Goal: Task Accomplishment & Management: Complete application form

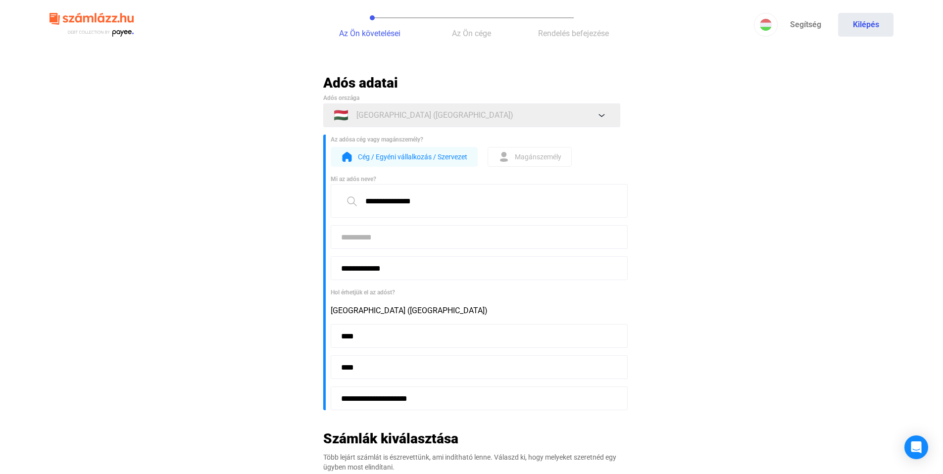
click at [417, 243] on input at bounding box center [479, 237] width 297 height 24
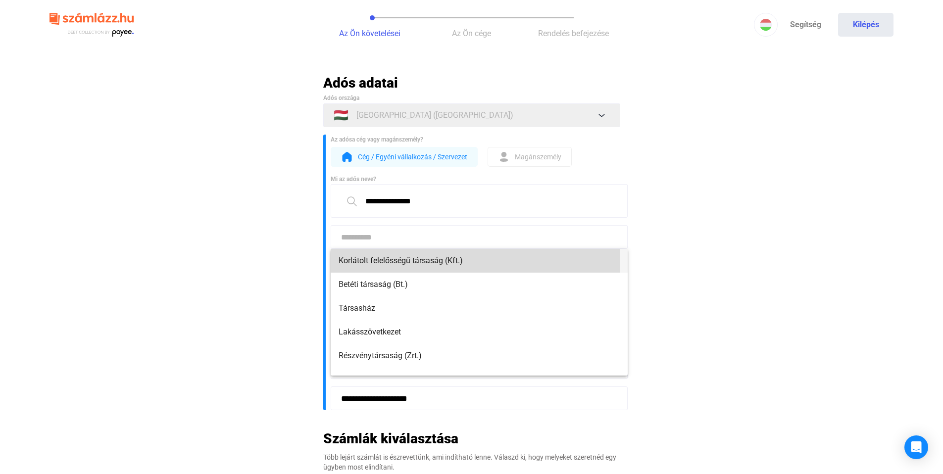
click at [429, 262] on span "Korlátolt felelősségű társaság (Kft.)" at bounding box center [479, 261] width 281 height 12
type input "**********"
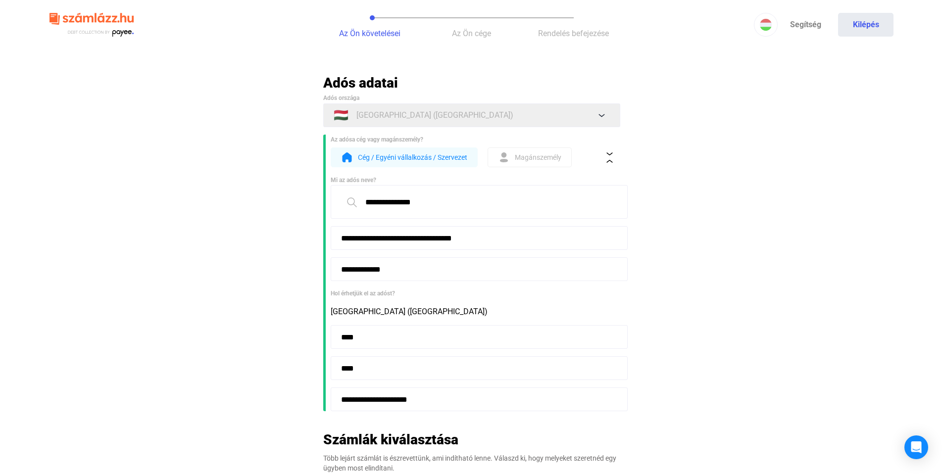
click at [720, 289] on main "**********" at bounding box center [471, 379] width 943 height 611
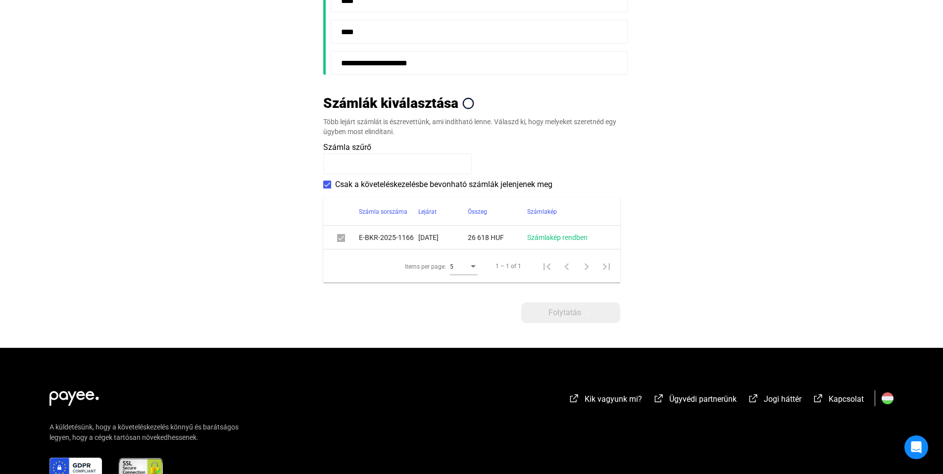
scroll to position [406, 0]
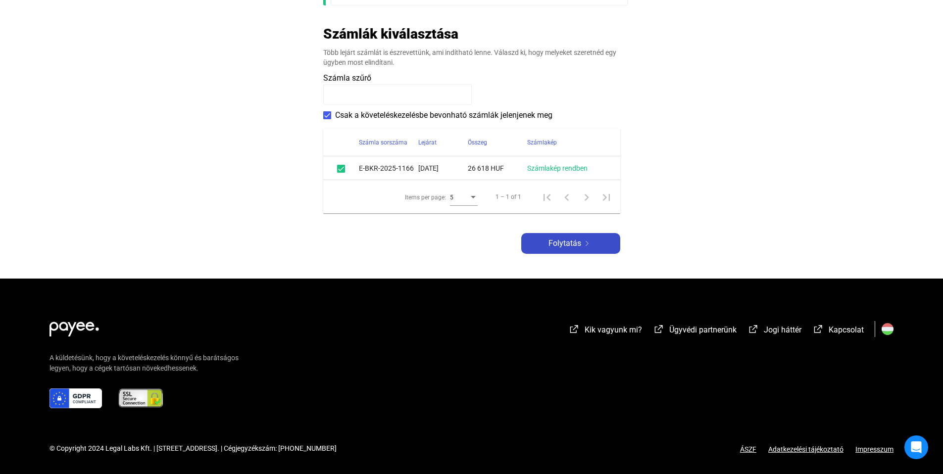
click at [577, 250] on button "Folytatás" at bounding box center [570, 243] width 99 height 21
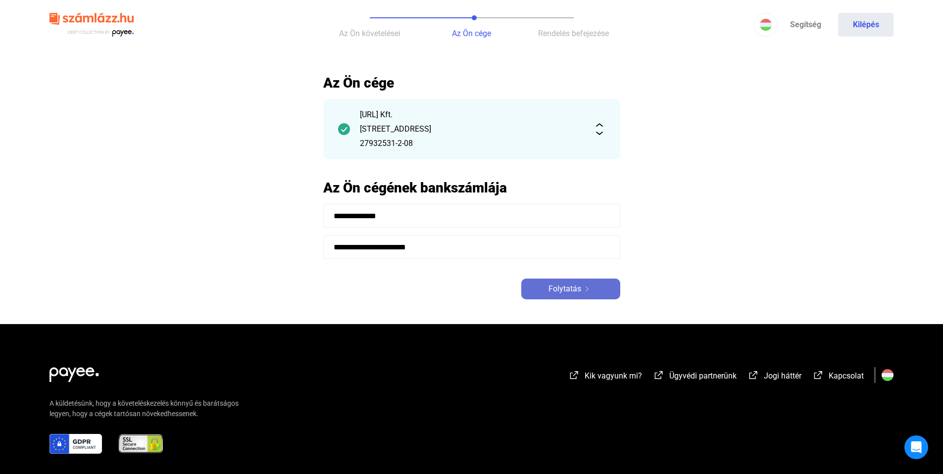
click at [568, 291] on span "Folytatás" at bounding box center [565, 289] width 33 height 12
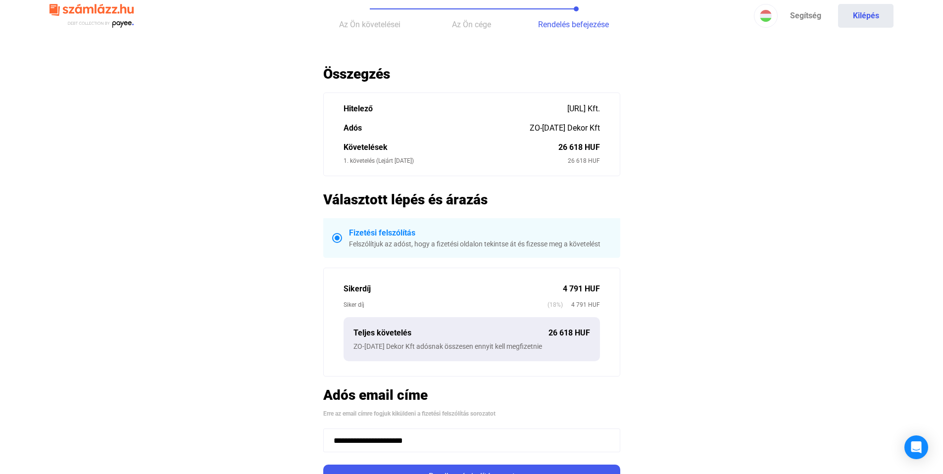
scroll to position [283, 0]
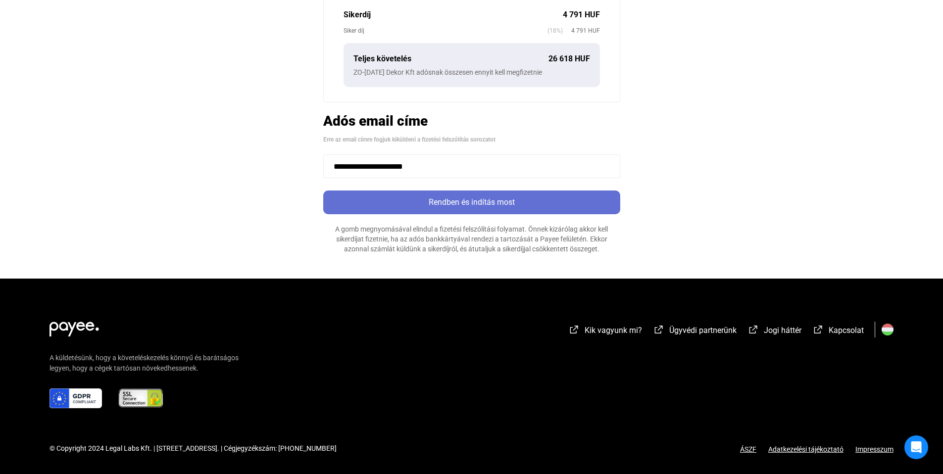
click at [510, 206] on div "Rendben és indítás most" at bounding box center [471, 203] width 291 height 12
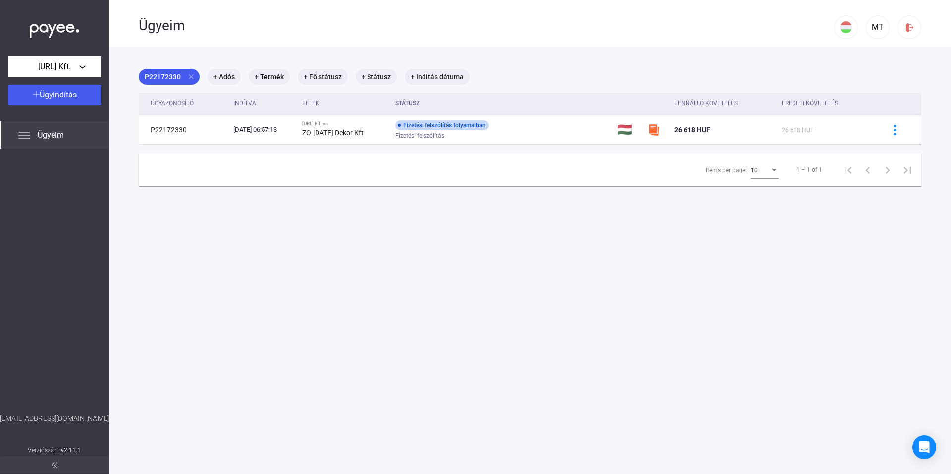
click at [40, 140] on span "Ügyeim" at bounding box center [51, 135] width 26 height 12
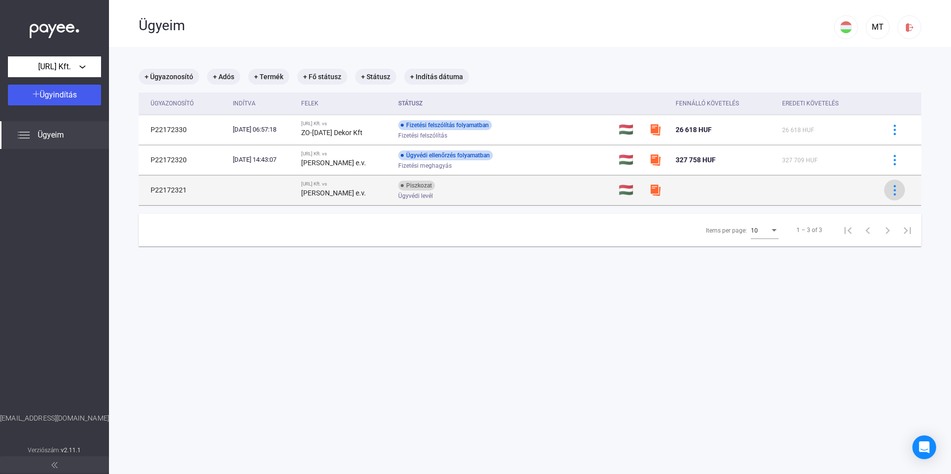
click at [889, 188] on img at bounding box center [894, 190] width 10 height 10
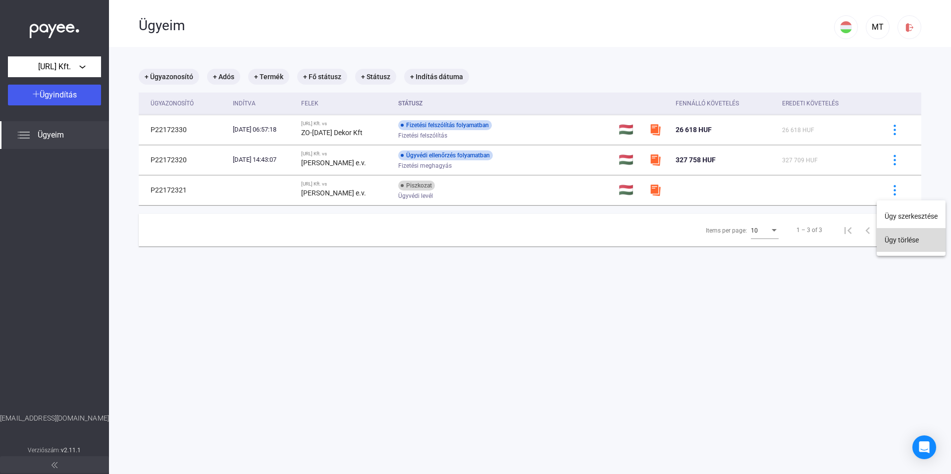
click at [892, 241] on button "Ügy törlése" at bounding box center [911, 240] width 69 height 24
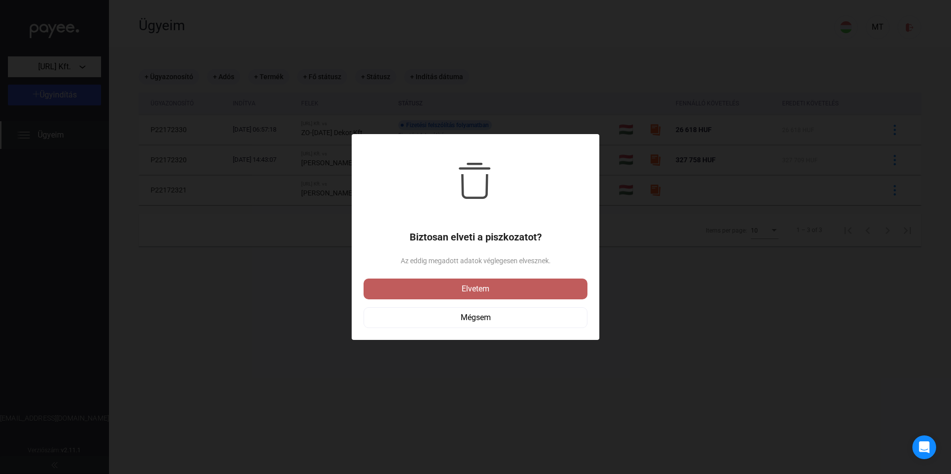
click at [484, 291] on div "Elvetem" at bounding box center [475, 289] width 218 height 12
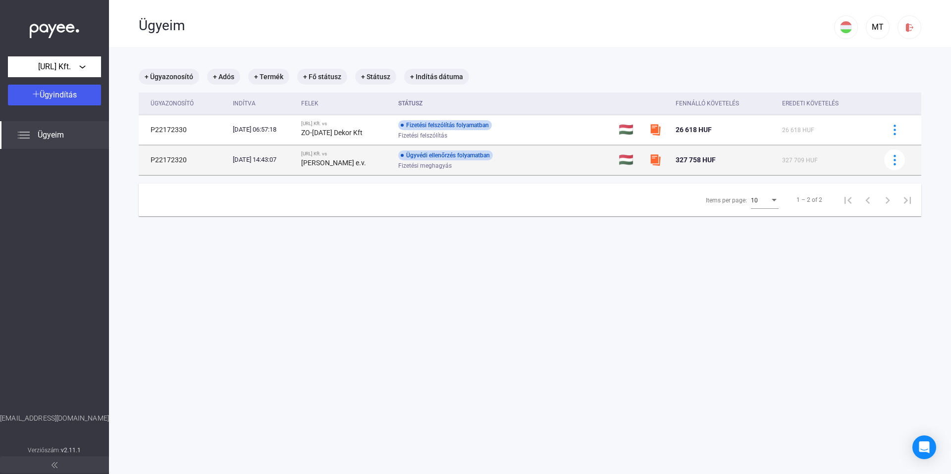
drag, startPoint x: 670, startPoint y: 161, endPoint x: 720, endPoint y: 161, distance: 50.0
click at [720, 161] on div "327 758 HUF" at bounding box center [725, 160] width 99 height 12
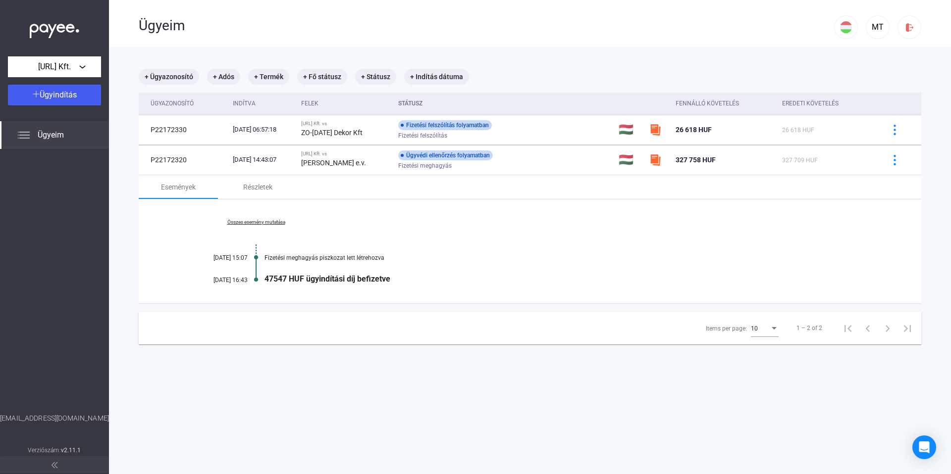
drag, startPoint x: 264, startPoint y: 278, endPoint x: 405, endPoint y: 274, distance: 140.7
click at [405, 274] on div "47547 HUF ügyindítási díj befizetve" at bounding box center [567, 278] width 607 height 9
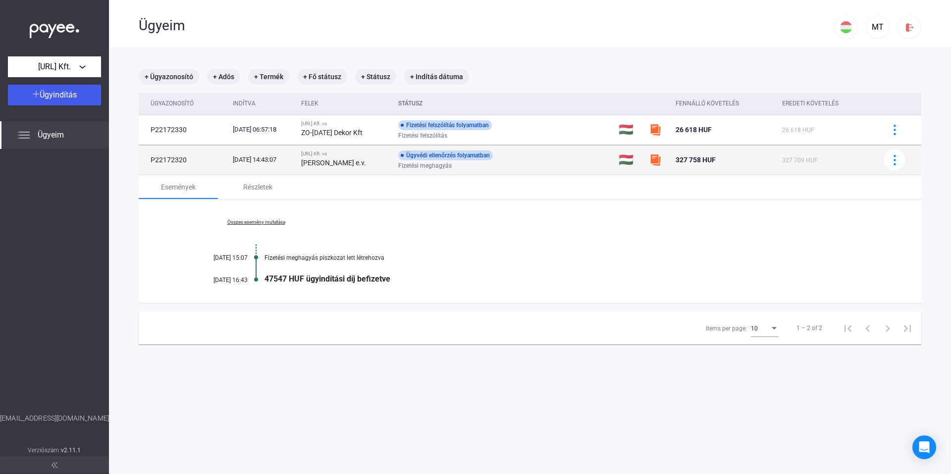
drag, startPoint x: 380, startPoint y: 164, endPoint x: 319, endPoint y: 151, distance: 62.5
click at [319, 151] on tr "P22172320 [DATE] 14:43:07 [URL] Kft. vs [PERSON_NAME] e.v. Ügyvédi ellenőrzés f…" at bounding box center [530, 160] width 782 height 30
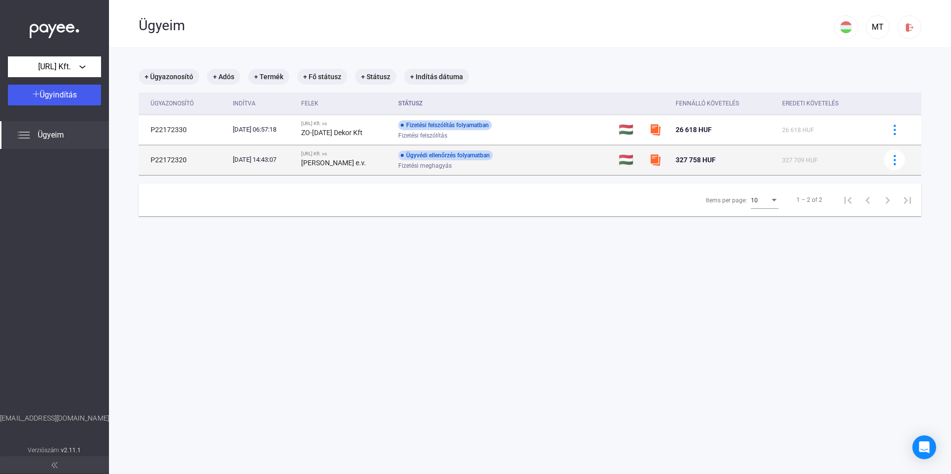
click at [336, 159] on strong "[PERSON_NAME] e.v." at bounding box center [333, 163] width 65 height 8
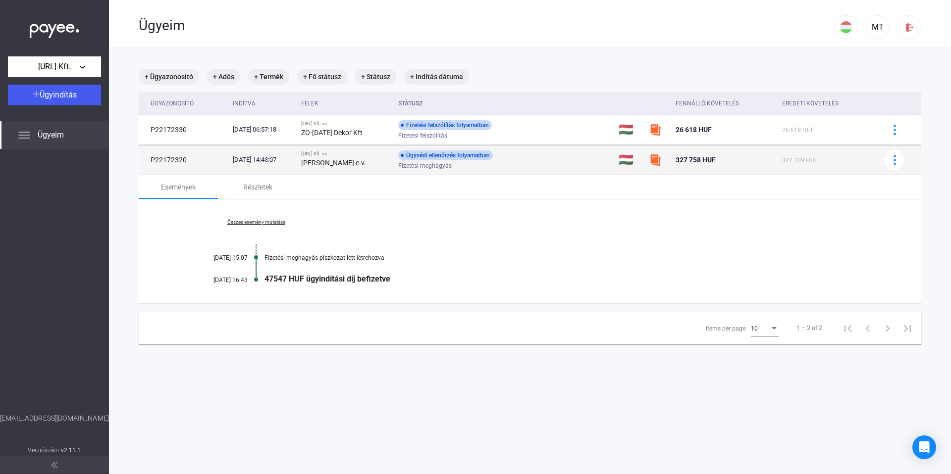
drag, startPoint x: 374, startPoint y: 162, endPoint x: 323, endPoint y: 154, distance: 51.1
click at [323, 154] on td "[URL] Kft. vs [PERSON_NAME] e.v." at bounding box center [345, 160] width 97 height 30
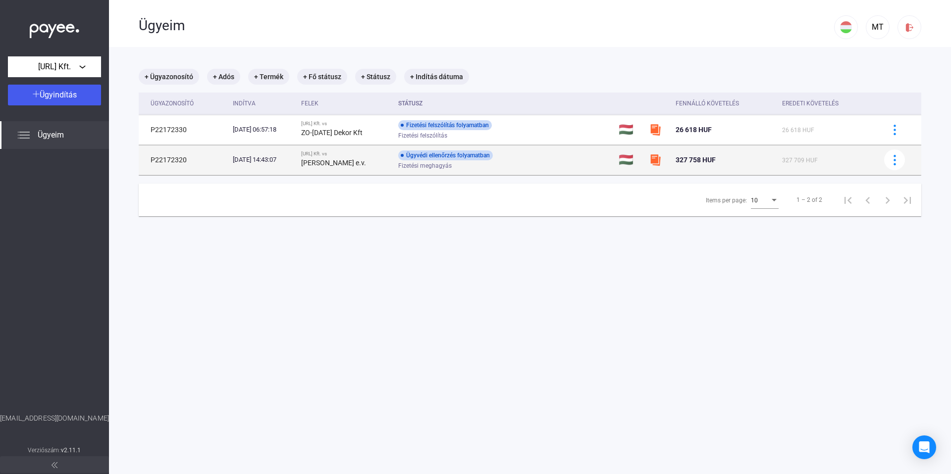
click at [507, 161] on div "Ügyvédi ellenőrzés folyamatban Fizetési meghagyás" at bounding box center [477, 160] width 158 height 19
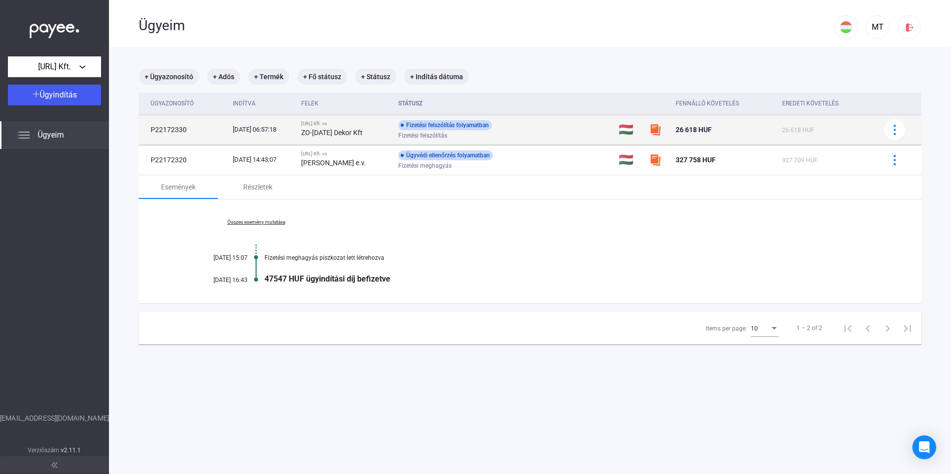
drag, startPoint x: 465, startPoint y: 135, endPoint x: 144, endPoint y: 132, distance: 320.4
click at [139, 131] on tr "P22172330 [DATE] 06:57:18 [URL] Kft. vs ZO-[DATE] Dekor Kft Fizetési felszólítá…" at bounding box center [530, 130] width 782 height 30
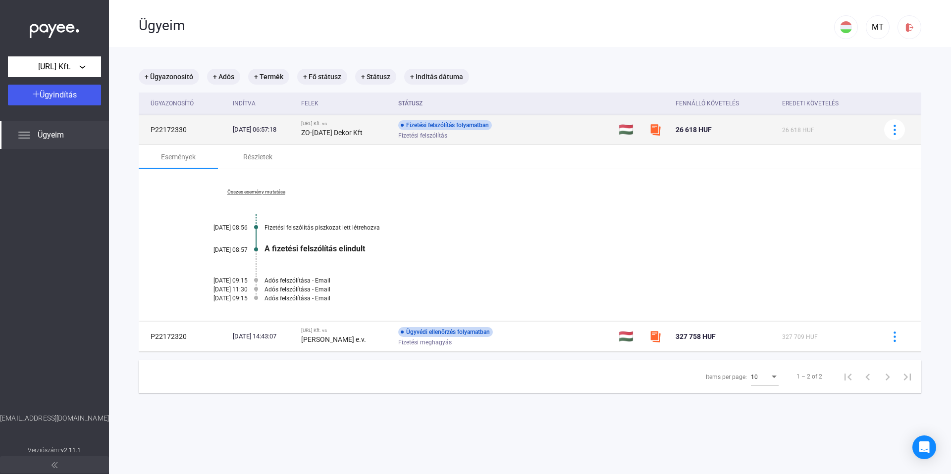
click at [505, 133] on div "Fizetési felszólítás" at bounding box center [477, 135] width 158 height 7
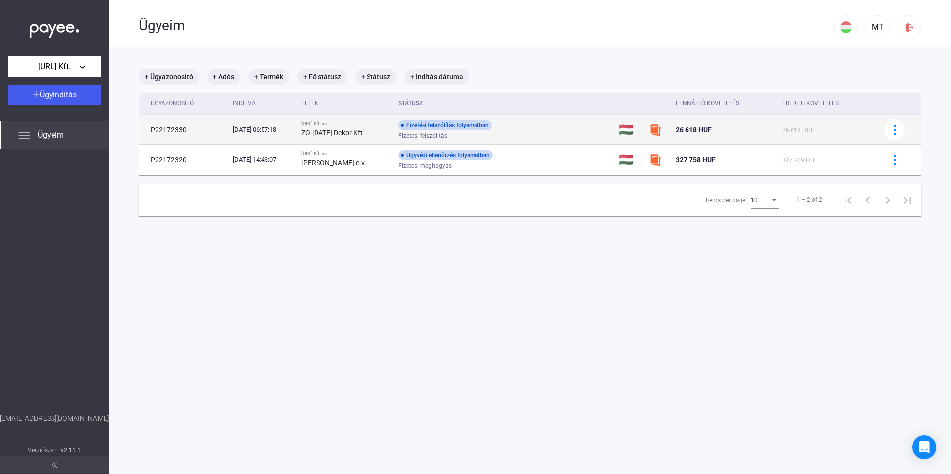
click at [524, 127] on div "Fizetési felszólítás folyamatban Fizetési felszólítás" at bounding box center [477, 129] width 158 height 19
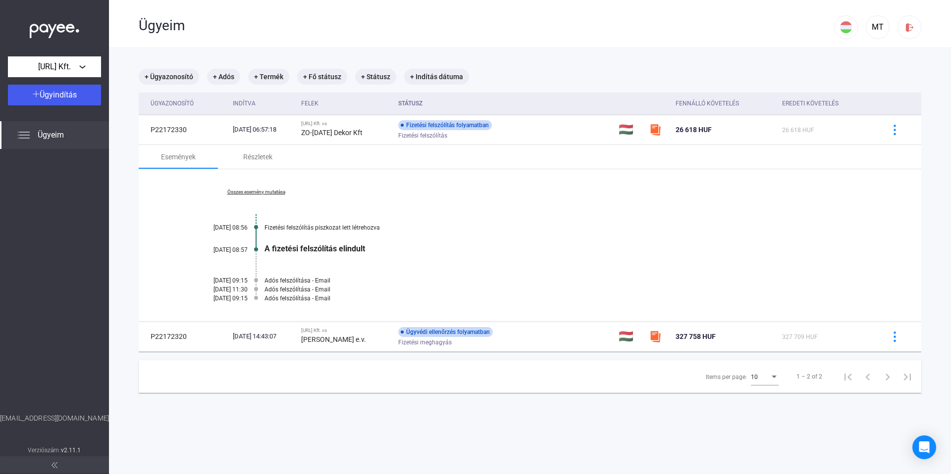
drag, startPoint x: 191, startPoint y: 299, endPoint x: 343, endPoint y: 298, distance: 152.0
click at [343, 298] on div "Összes esemény mutatása [DATE] 08:56 Fizetési felszólítás piszkozat lett létreh…" at bounding box center [530, 245] width 782 height 153
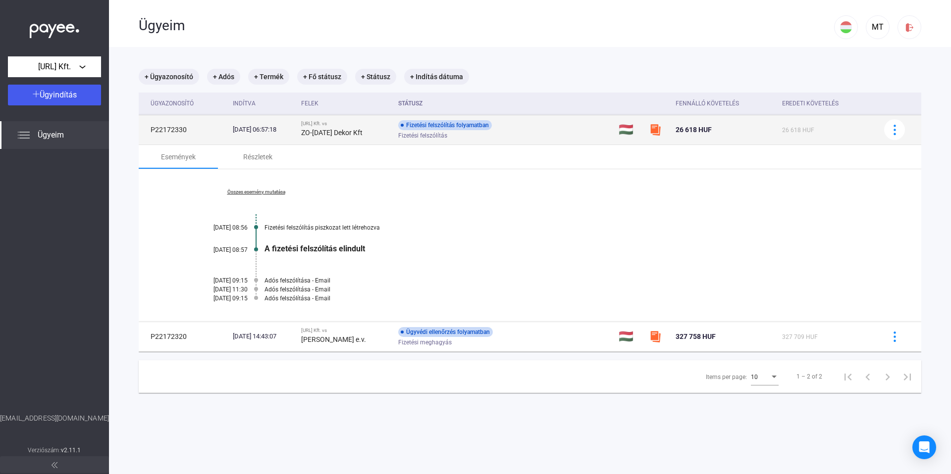
click at [363, 129] on strong "ZO-[DATE] Dekor Kft" at bounding box center [331, 133] width 61 height 8
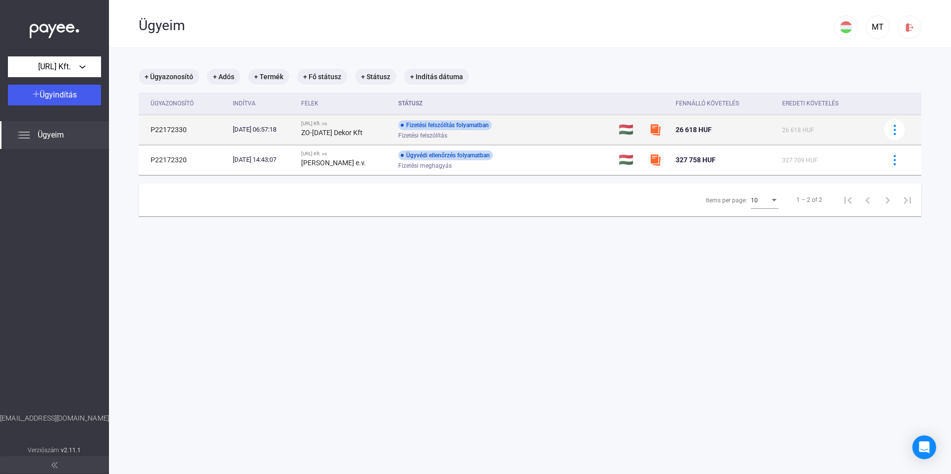
drag, startPoint x: 384, startPoint y: 134, endPoint x: 320, endPoint y: 131, distance: 63.9
click at [320, 131] on td "[URL] Kft. vs ZO-[DATE] Dekor Kft" at bounding box center [345, 130] width 97 height 30
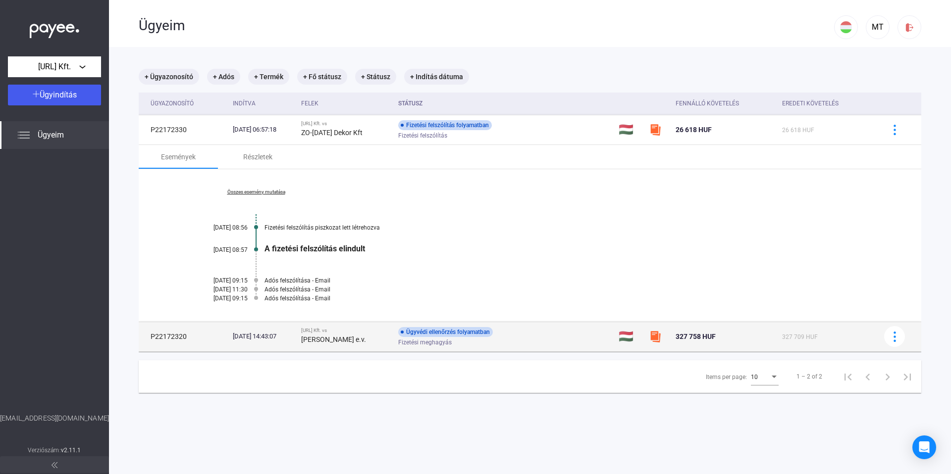
click at [483, 347] on td "Ügyvédi ellenőrzés folyamatban Fizetési meghagyás" at bounding box center [504, 337] width 220 height 30
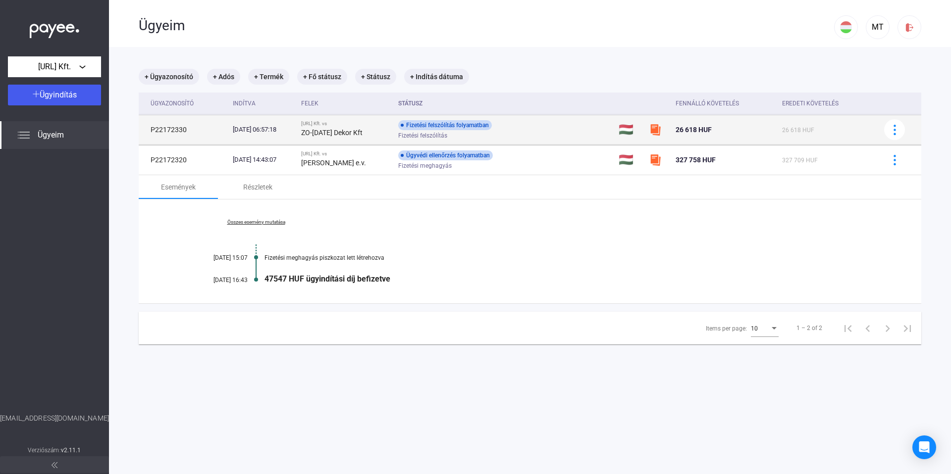
click at [527, 126] on div "Fizetési felszólítás folyamatban Fizetési felszólítás" at bounding box center [477, 129] width 158 height 19
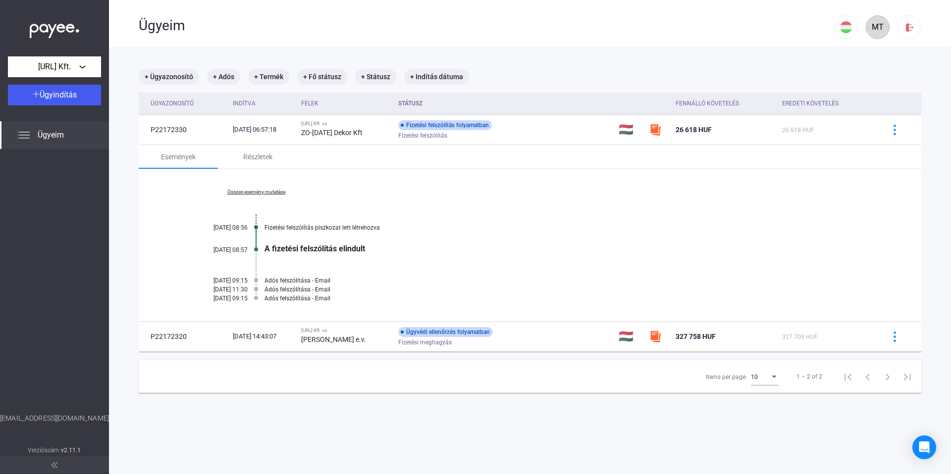
click at [870, 30] on div "MT" at bounding box center [877, 27] width 17 height 12
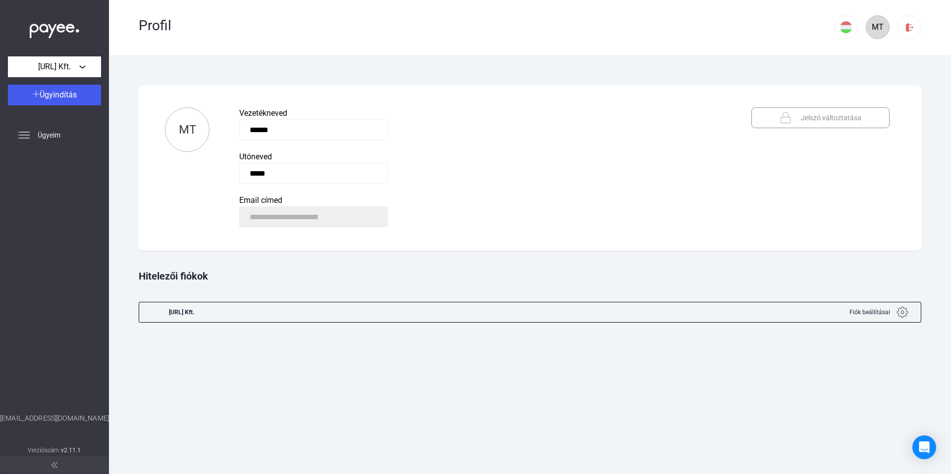
click at [879, 29] on div "MT" at bounding box center [877, 27] width 17 height 12
click at [202, 218] on div "**********" at bounding box center [530, 168] width 782 height 165
drag, startPoint x: 84, startPoint y: 421, endPoint x: 30, endPoint y: 423, distance: 53.5
click at [23, 422] on div "[EMAIL_ADDRESS][DOMAIN_NAME]" at bounding box center [54, 429] width 109 height 31
click at [900, 314] on img at bounding box center [902, 313] width 12 height 12
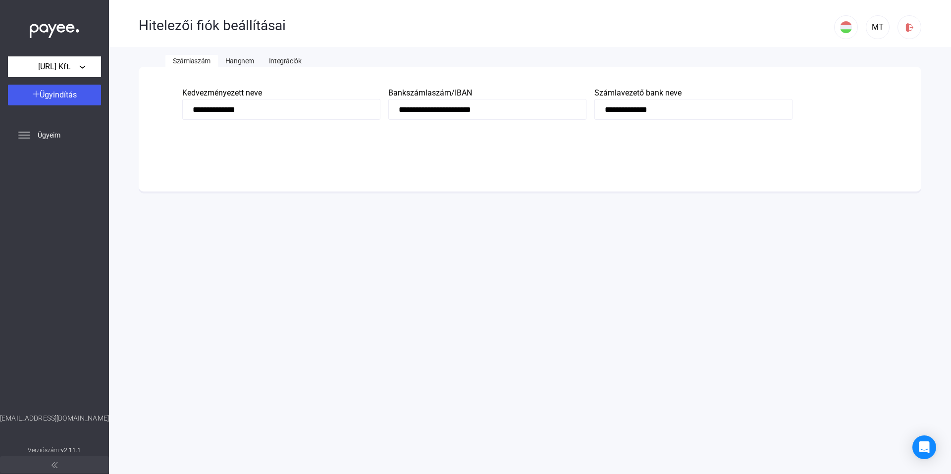
click at [236, 61] on span "Hangnem" at bounding box center [239, 61] width 29 height 8
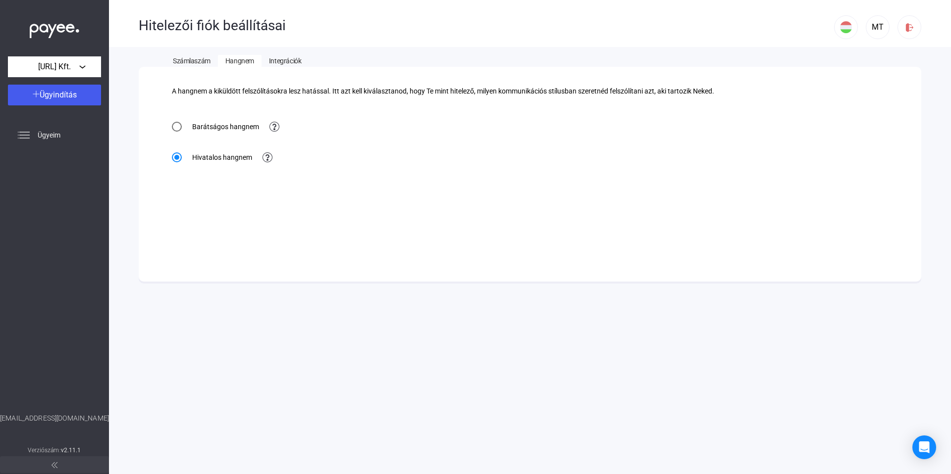
click at [297, 64] on span "Integrációk" at bounding box center [285, 61] width 32 height 8
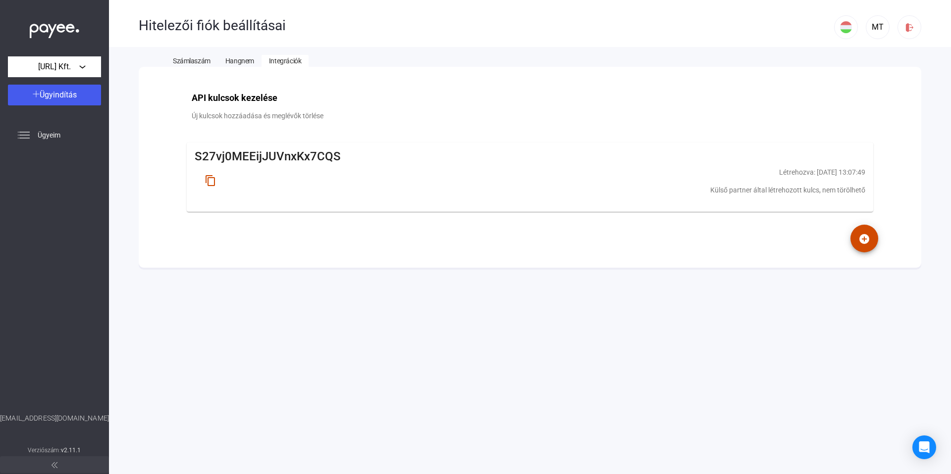
click at [186, 57] on span "Számlaszám" at bounding box center [192, 61] width 38 height 8
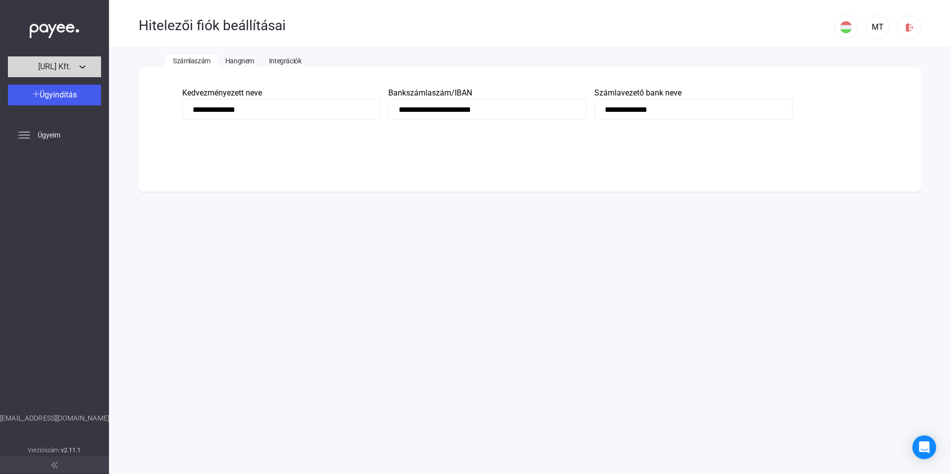
click at [71, 67] on span "[URL] Kft." at bounding box center [54, 67] width 33 height 12
click at [56, 135] on div at bounding box center [475, 237] width 951 height 474
click at [52, 134] on span "Ügyeim" at bounding box center [49, 135] width 23 height 12
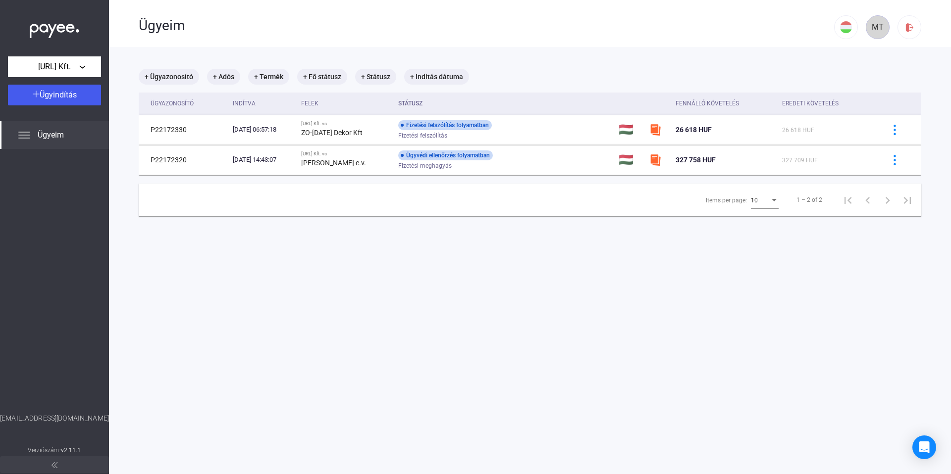
click at [871, 27] on div "MT" at bounding box center [877, 27] width 17 height 12
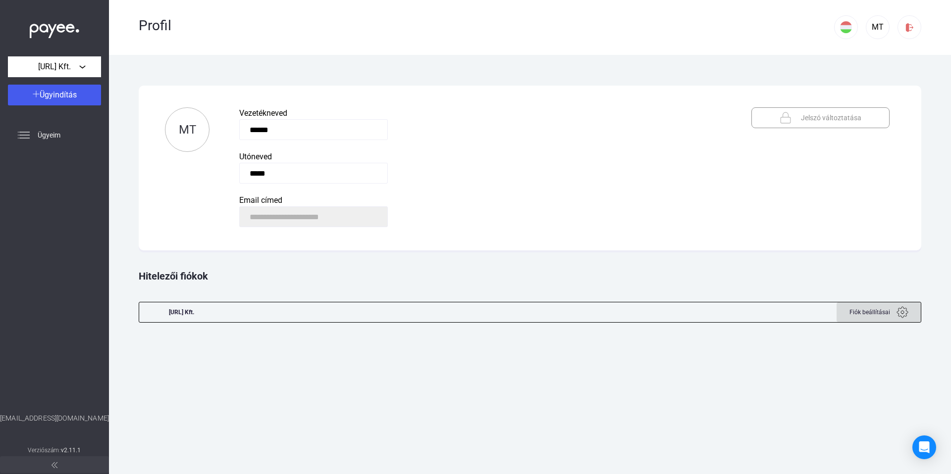
click at [903, 313] on img at bounding box center [902, 313] width 12 height 12
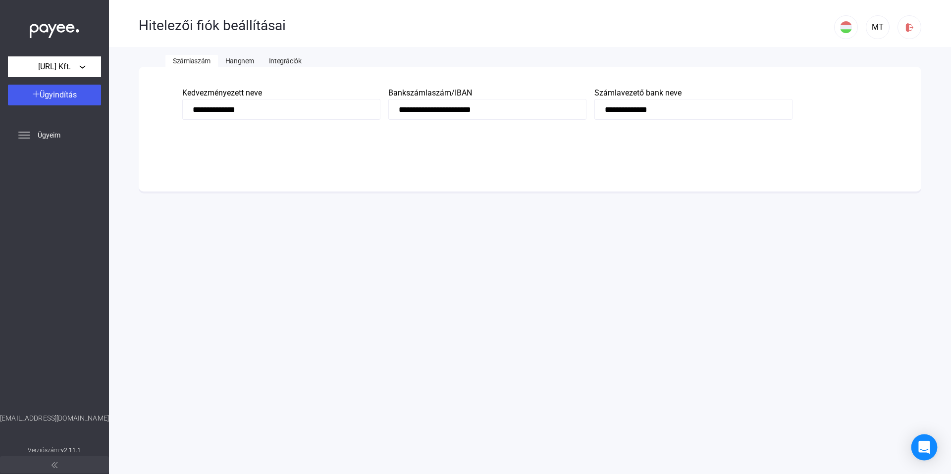
click at [927, 449] on icon "Open Intercom Messenger" at bounding box center [923, 447] width 11 height 13
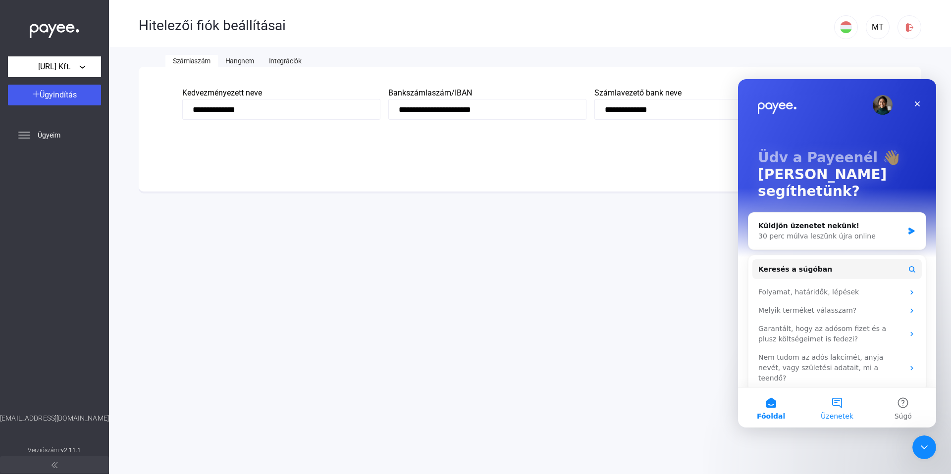
click at [839, 410] on button "Üzenetek" at bounding box center [837, 408] width 66 height 40
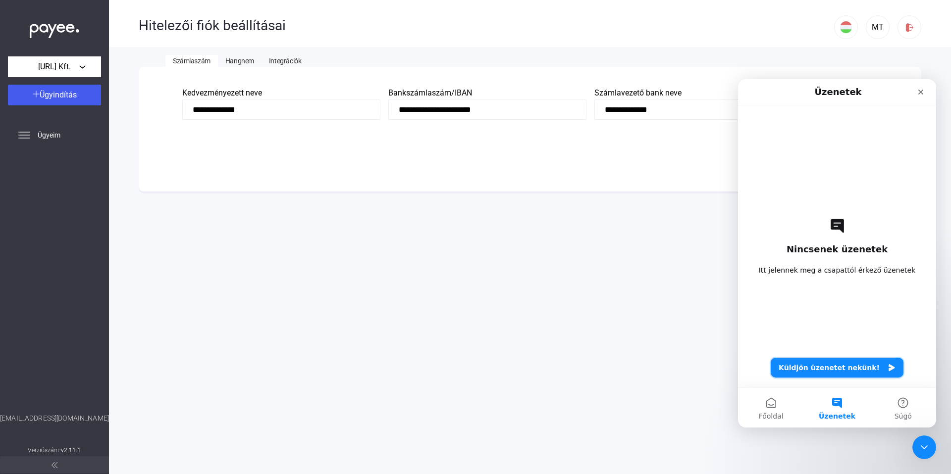
click at [858, 370] on button "Küldjön üzenetet nekünk!" at bounding box center [837, 368] width 133 height 20
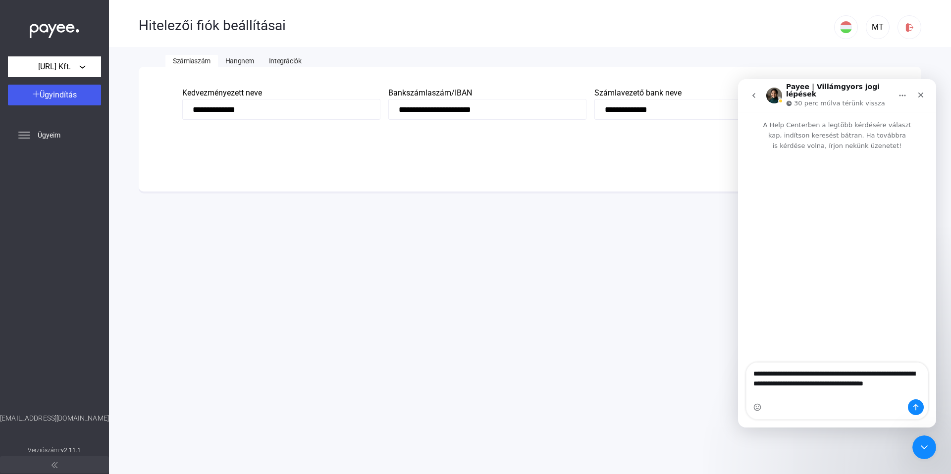
type textarea "**********"
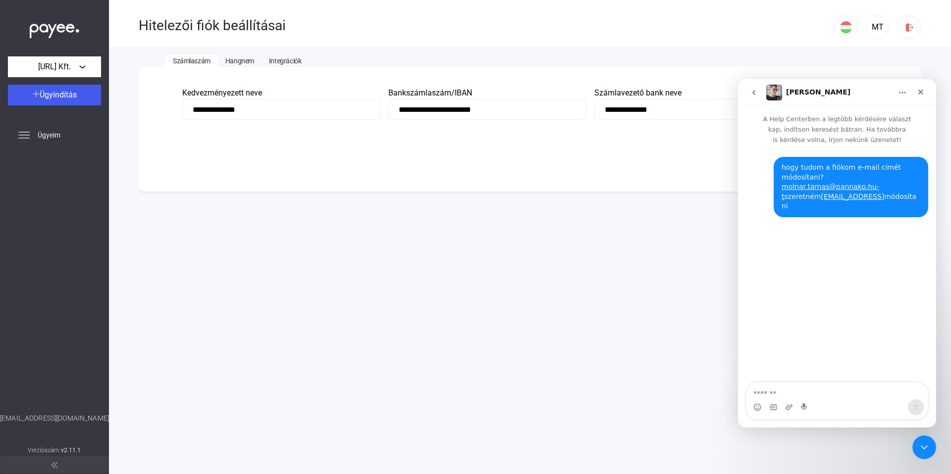
click at [238, 61] on span "Hangnem" at bounding box center [239, 61] width 29 height 8
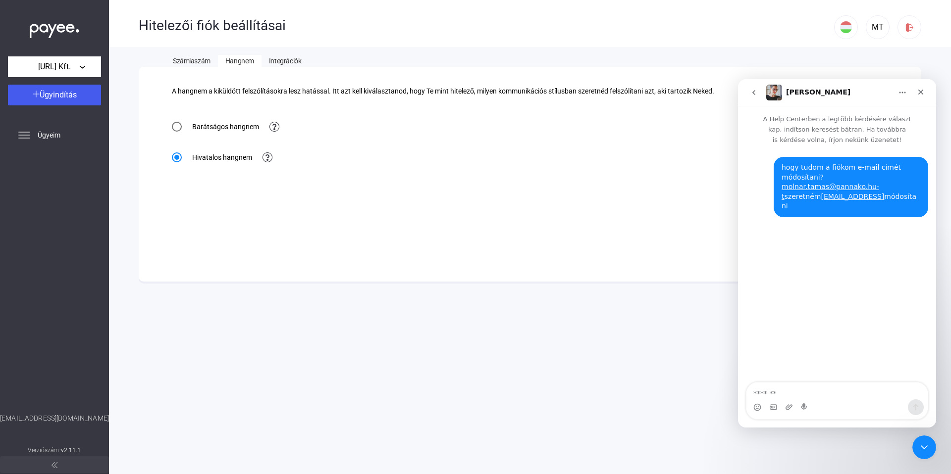
click at [283, 64] on span "Integrációk" at bounding box center [285, 61] width 32 height 8
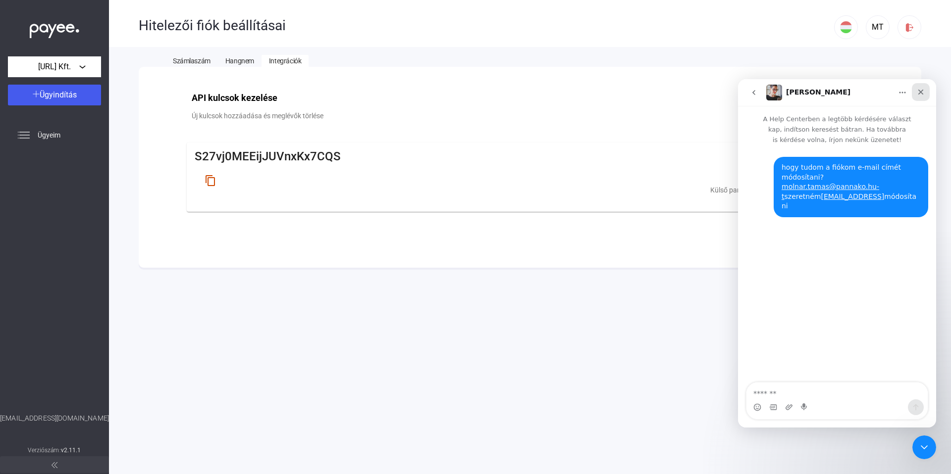
click at [920, 94] on icon "Bezárás" at bounding box center [921, 92] width 8 height 8
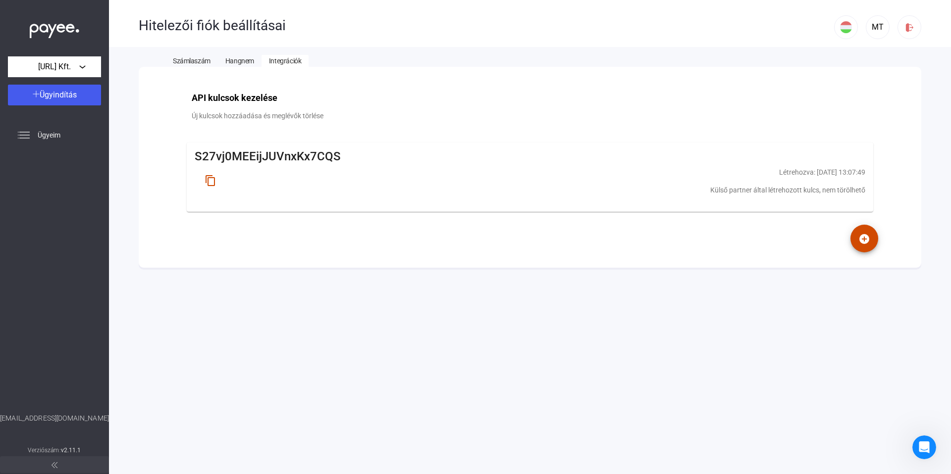
click at [228, 58] on span "Hangnem" at bounding box center [239, 61] width 29 height 8
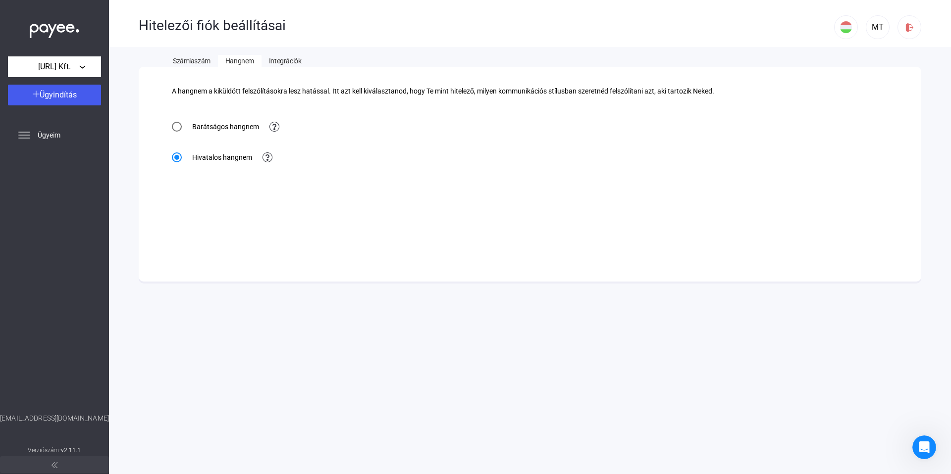
click at [195, 60] on span "Számlaszám" at bounding box center [192, 61] width 38 height 8
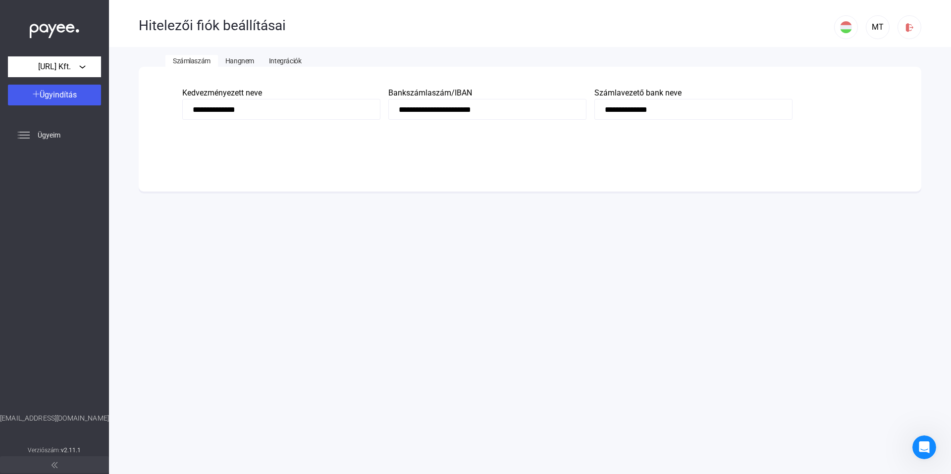
click at [234, 61] on span "Hangnem" at bounding box center [239, 61] width 29 height 8
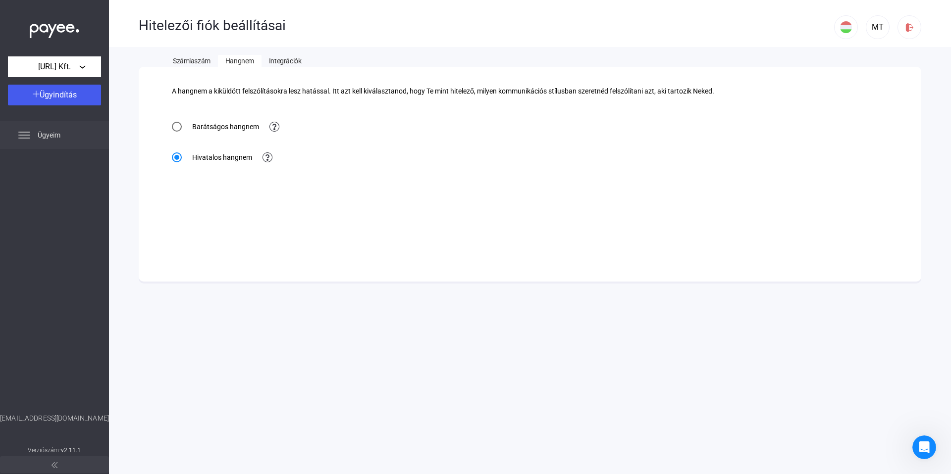
click at [61, 133] on div "Ügyeim" at bounding box center [54, 135] width 109 height 28
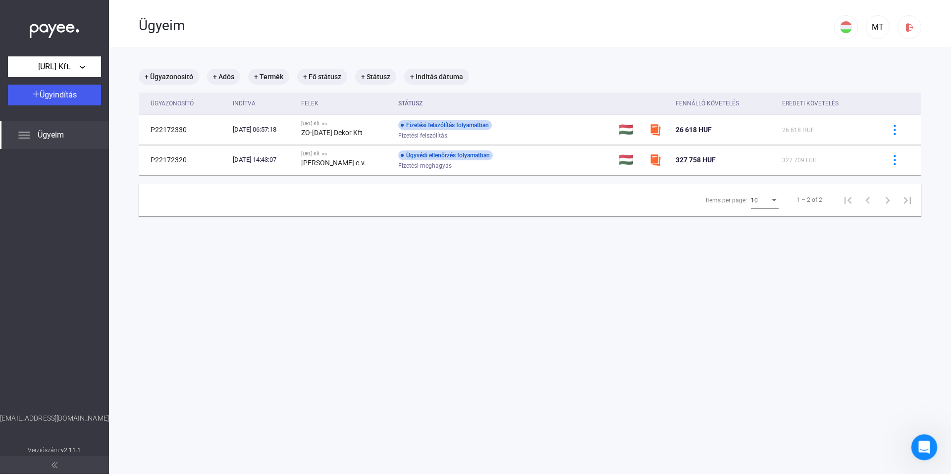
click at [925, 446] on icon "Intercom üzenőfelület megnyitása" at bounding box center [923, 446] width 16 height 16
